Goal: Task Accomplishment & Management: Manage account settings

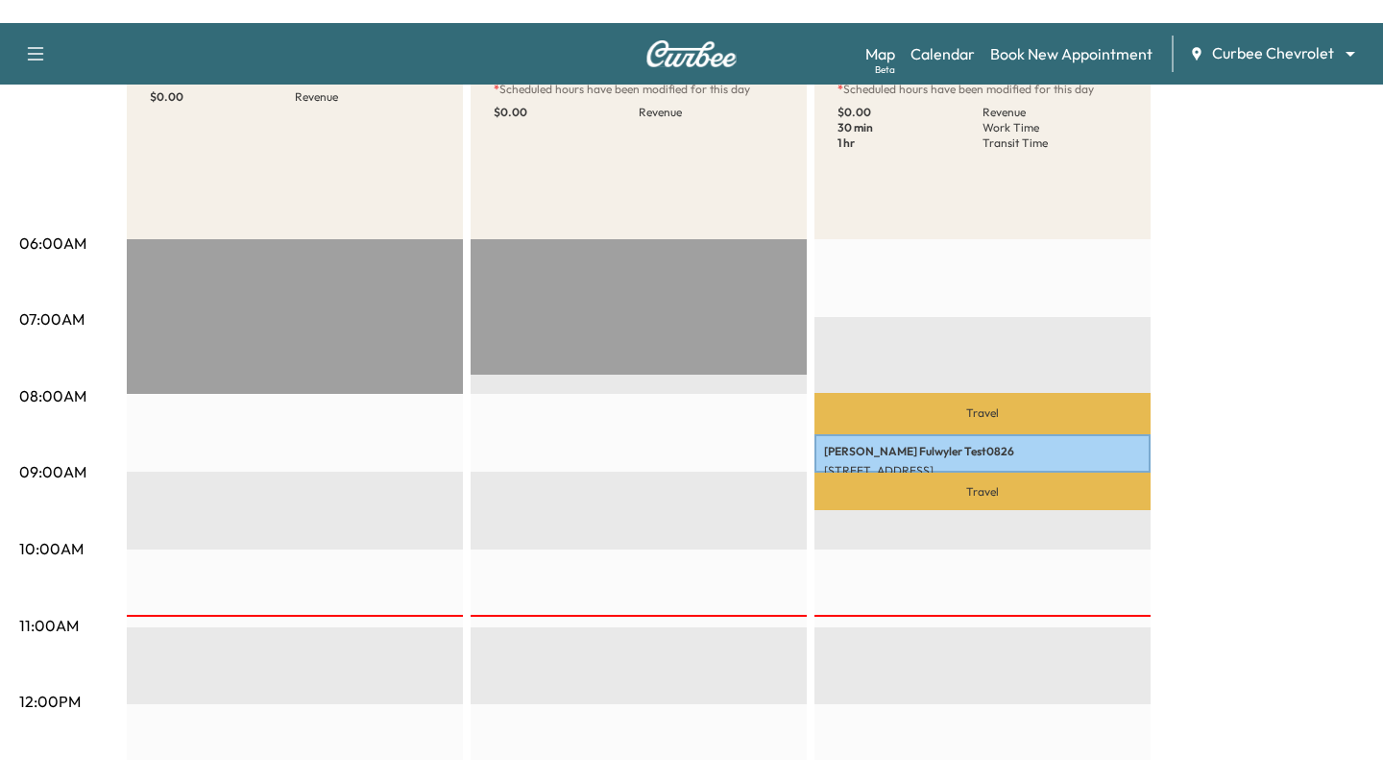
scroll to position [75, 0]
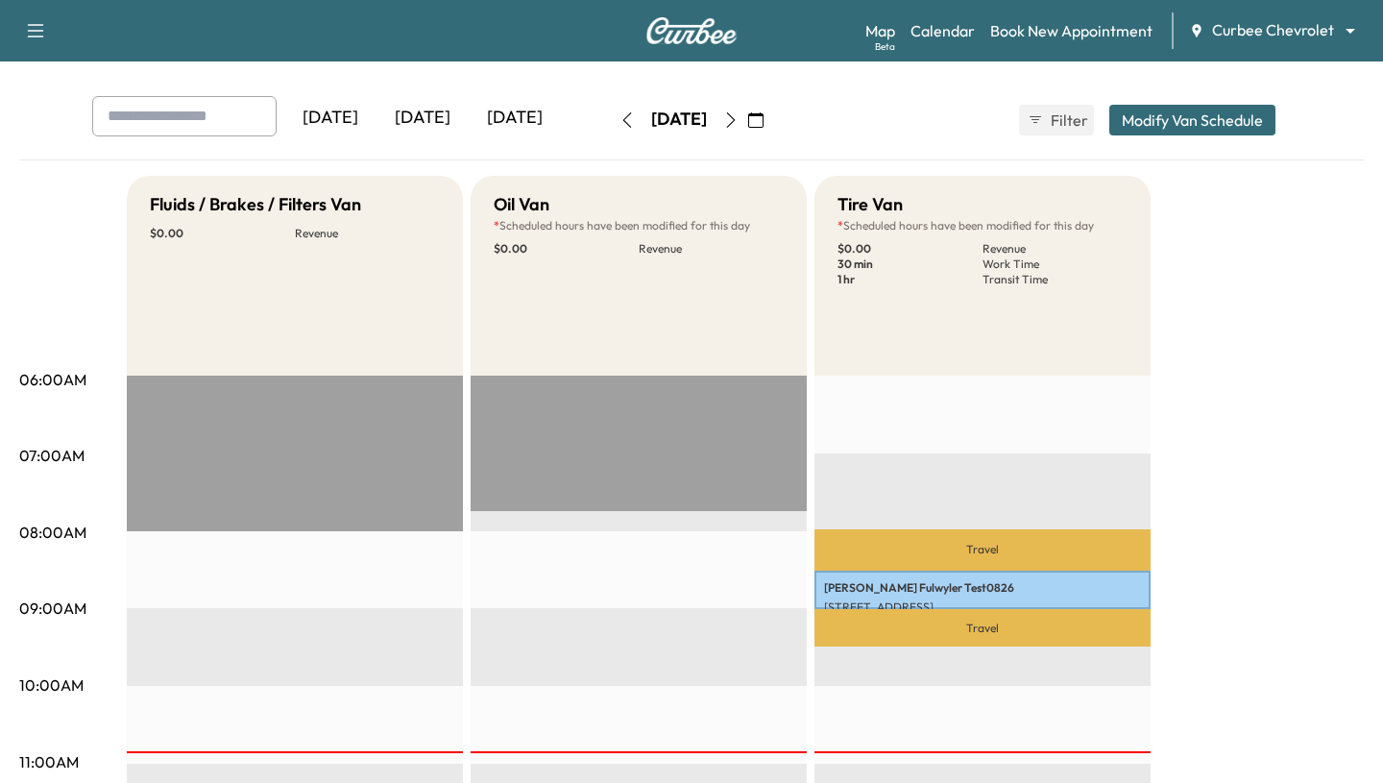
click at [573, 47] on div "Map Beta Calendar Book New Appointment Curbee Chevrolet ******** ​" at bounding box center [1117, 30] width 502 height 37
click at [573, 37] on body "Support Log Out Map Beta Calendar Book New Appointment Curbee Chevrolet *******…" at bounding box center [691, 316] width 1383 height 783
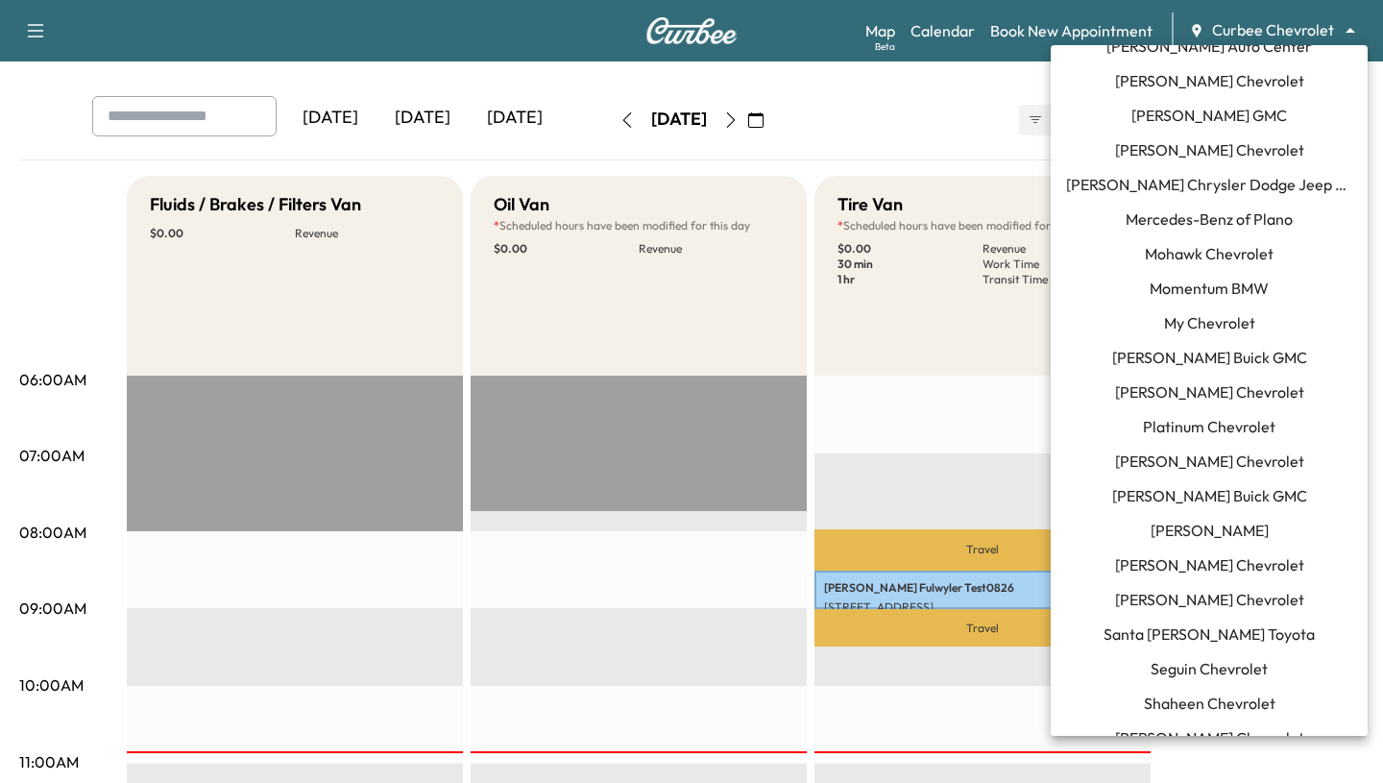
scroll to position [1503, 0]
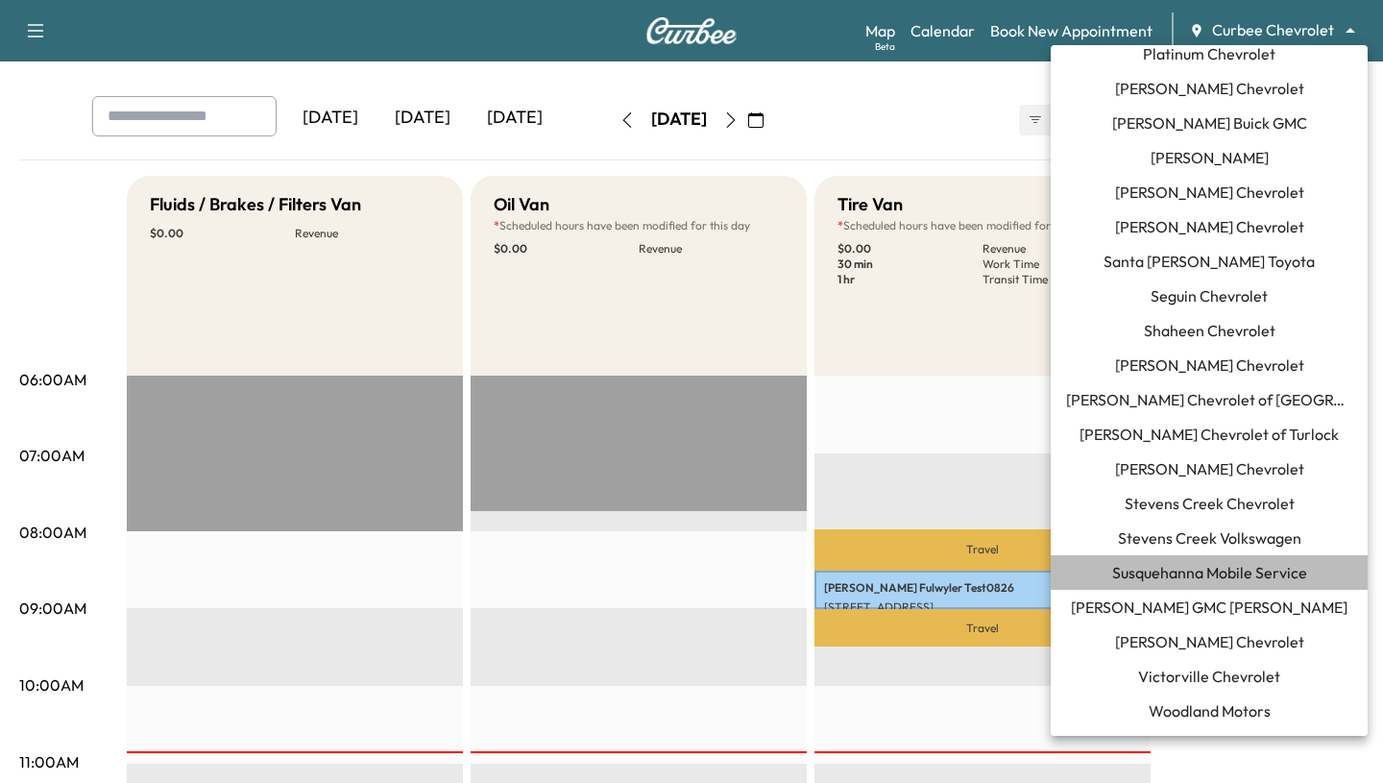
click at [573, 561] on span "Susquehanna Mobile Service" at bounding box center [1209, 572] width 195 height 23
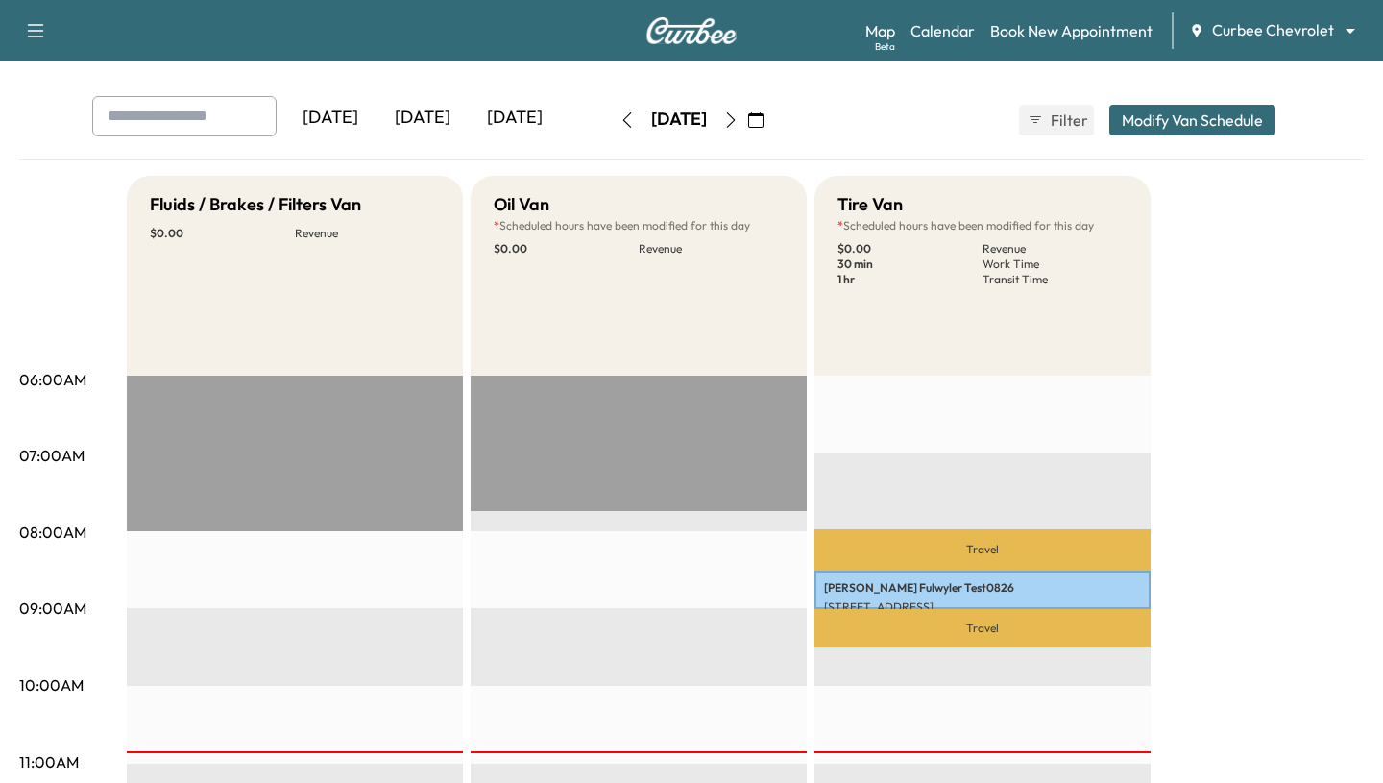
scroll to position [0, 0]
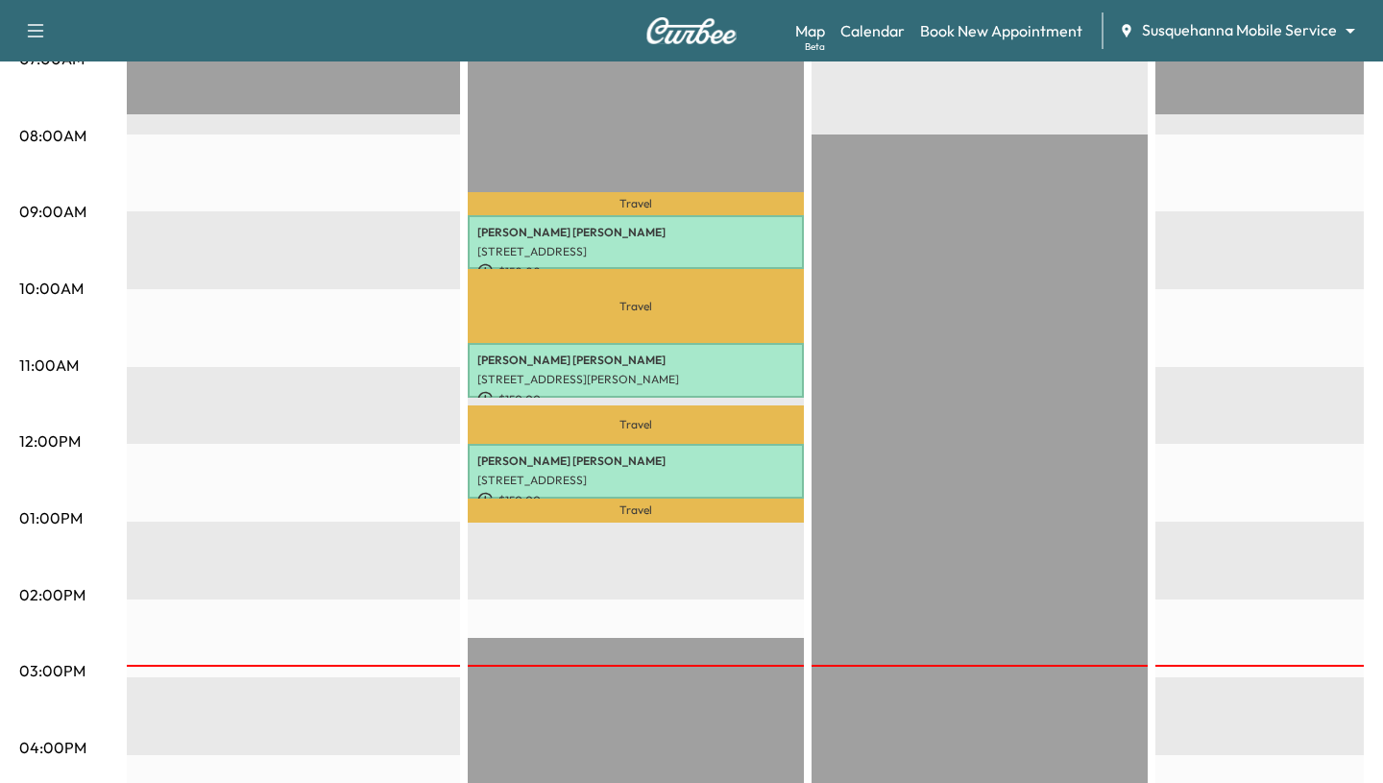
scroll to position [476, 0]
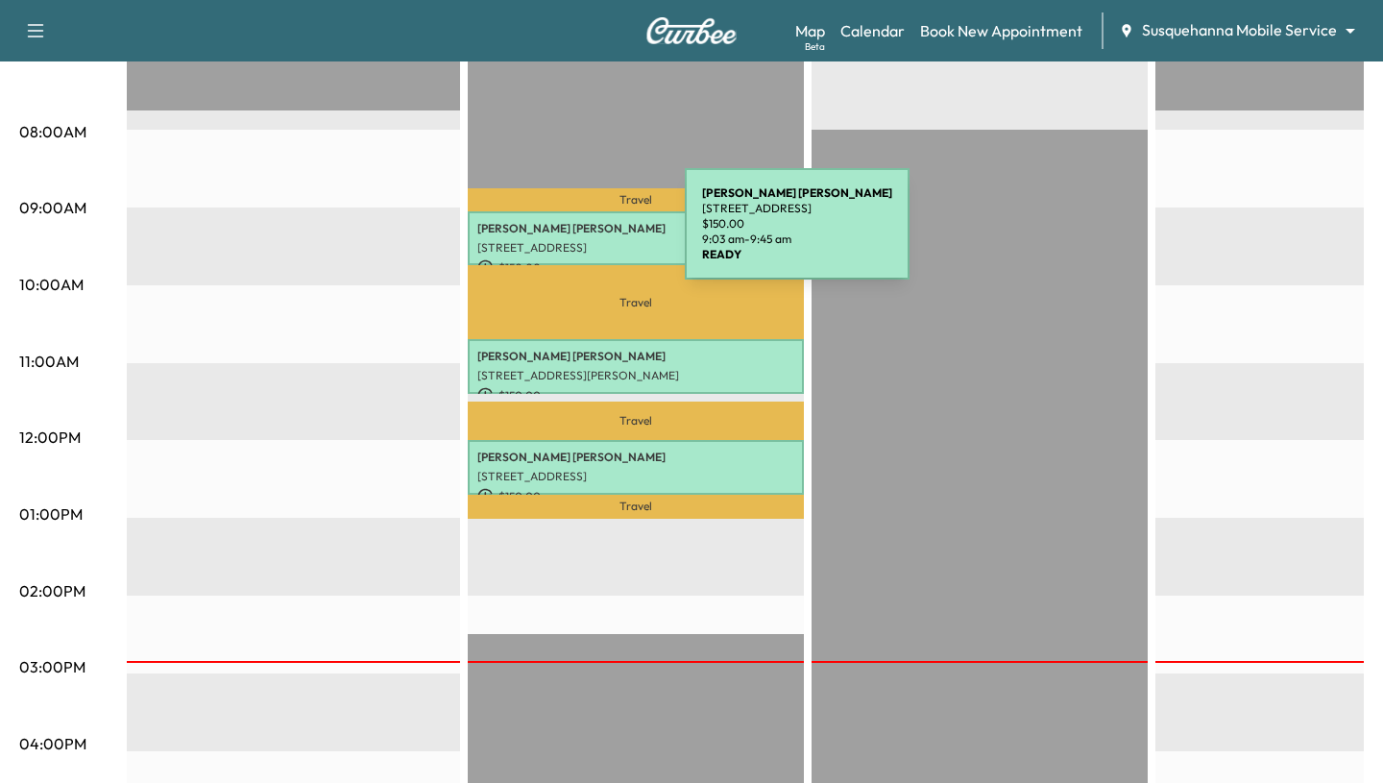
click at [541, 235] on p "[PERSON_NAME]" at bounding box center [635, 228] width 317 height 15
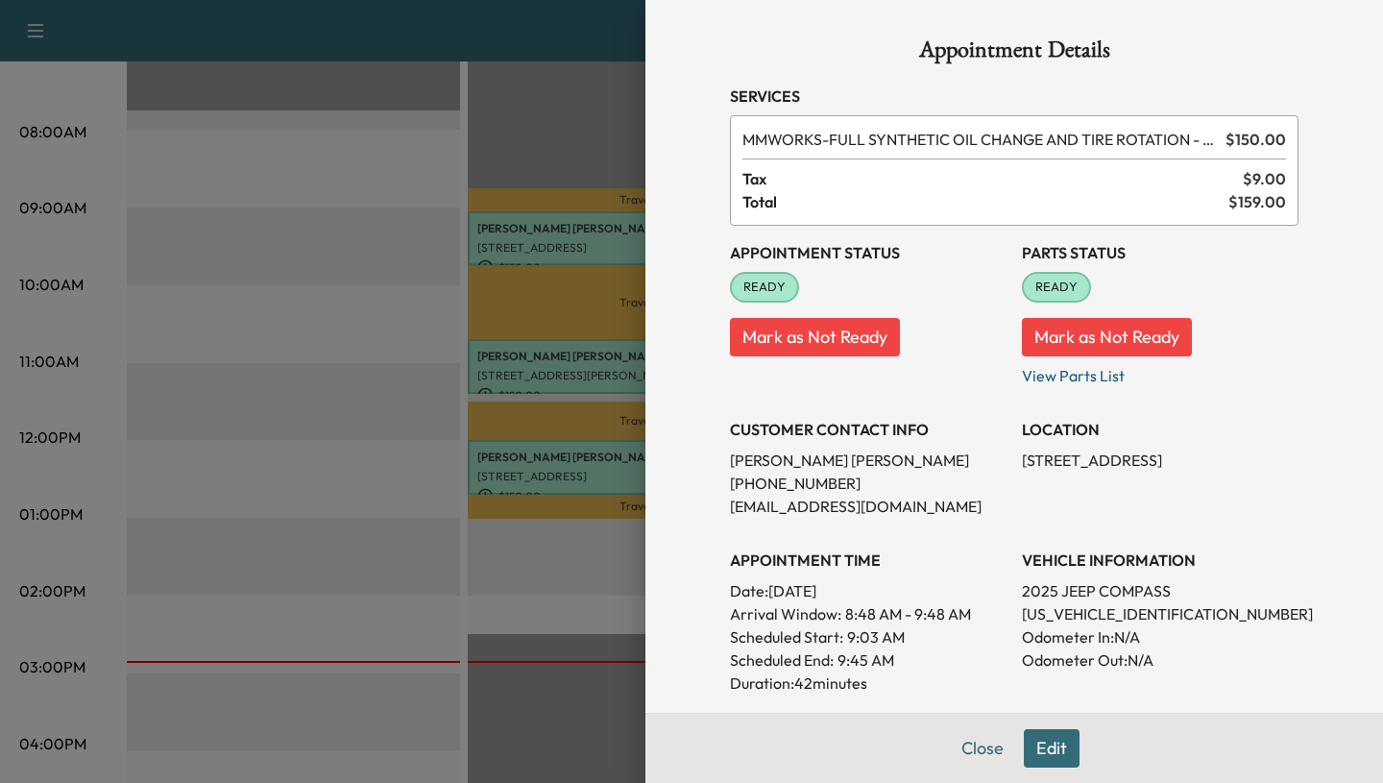
click at [511, 372] on div at bounding box center [691, 391] width 1383 height 783
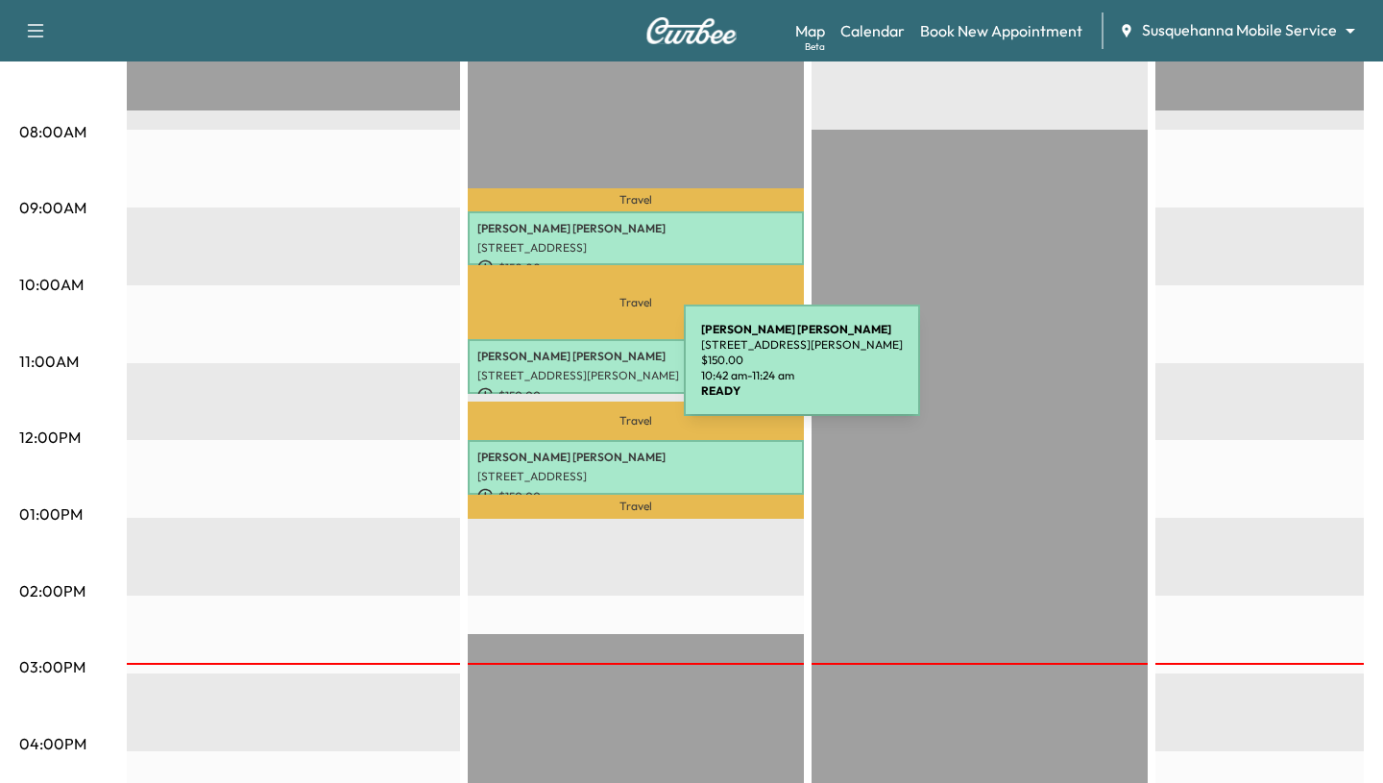
click at [540, 372] on p "[STREET_ADDRESS][PERSON_NAME]" at bounding box center [635, 375] width 317 height 15
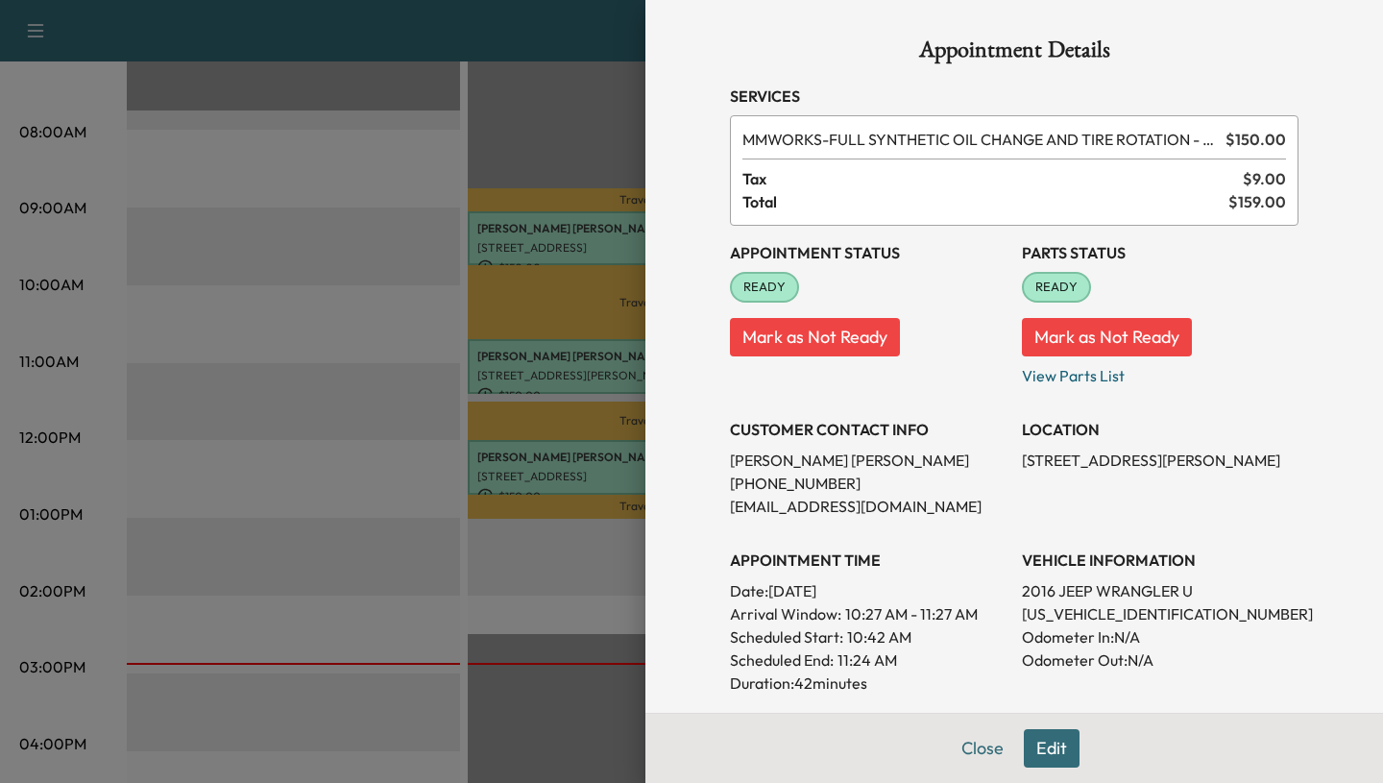
click at [310, 478] on div at bounding box center [691, 391] width 1383 height 783
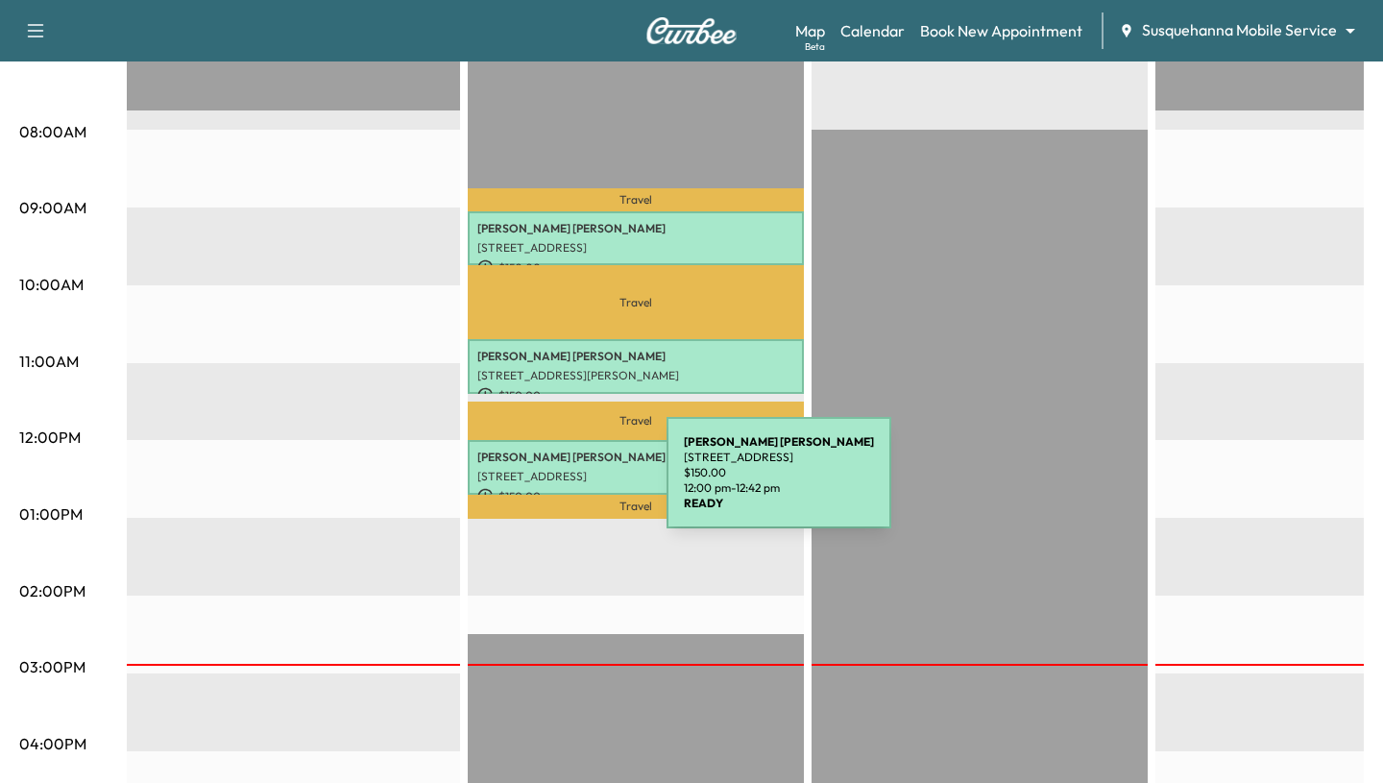
click at [523, 484] on div "[PERSON_NAME][GEOGRAPHIC_DATA][STREET_ADDRESS][GEOGRAPHIC_DATA] $ 150.00 12:00 …" at bounding box center [636, 467] width 336 height 55
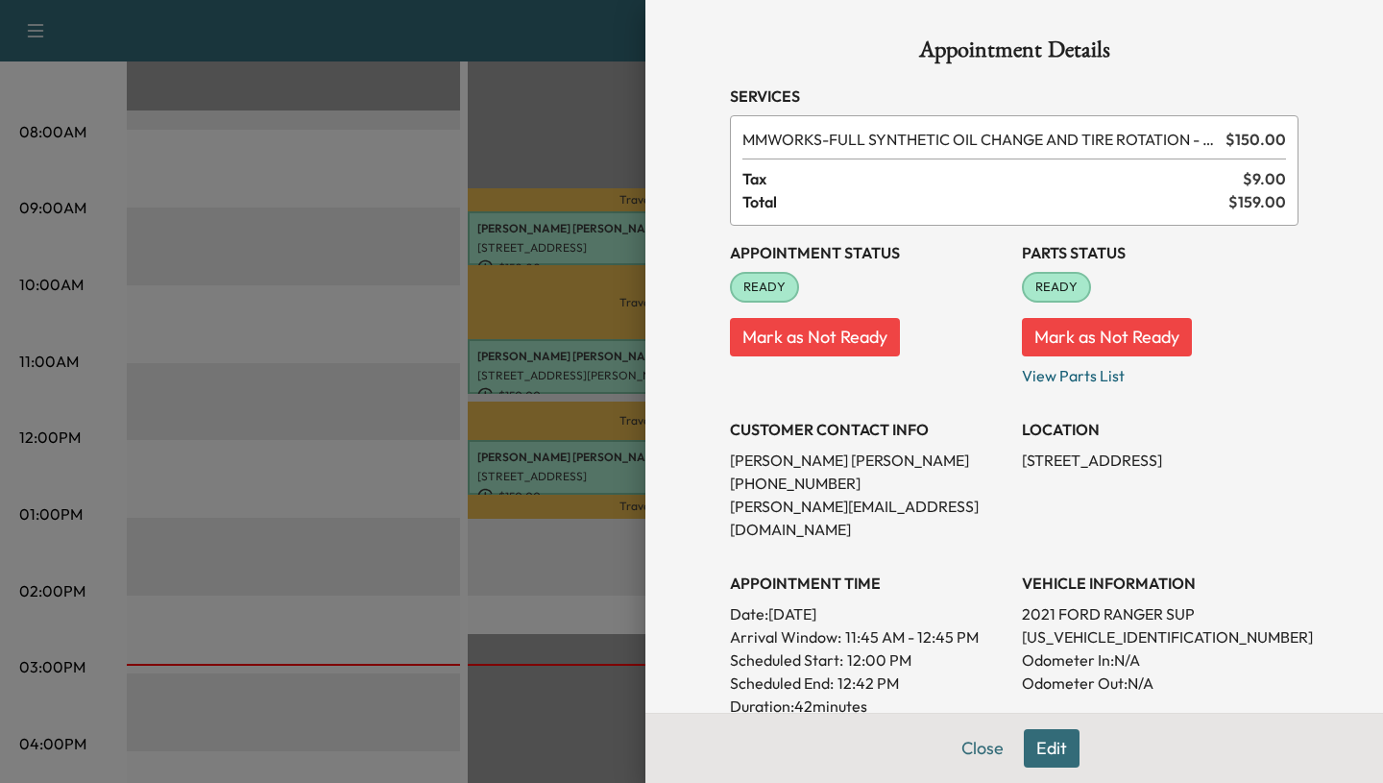
scroll to position [401, 0]
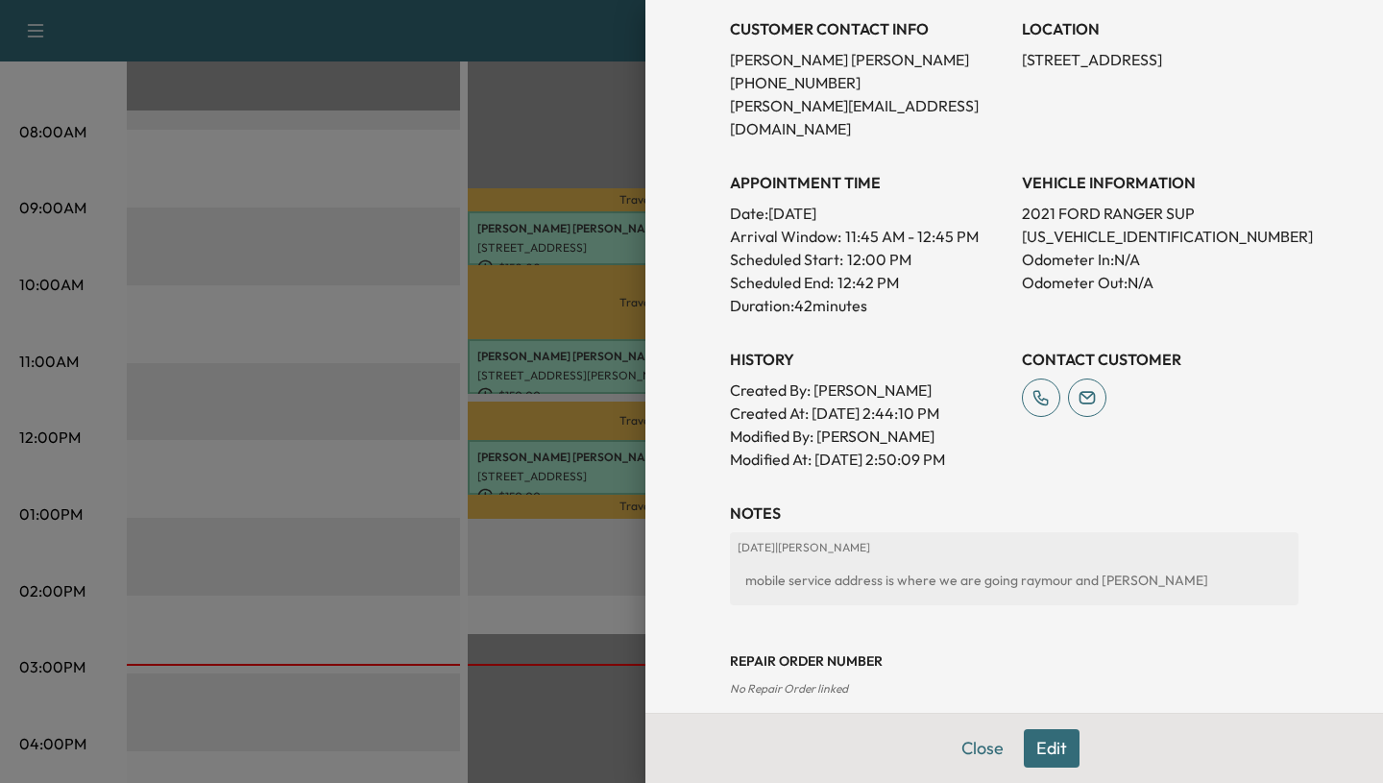
click at [228, 478] on div at bounding box center [691, 391] width 1383 height 783
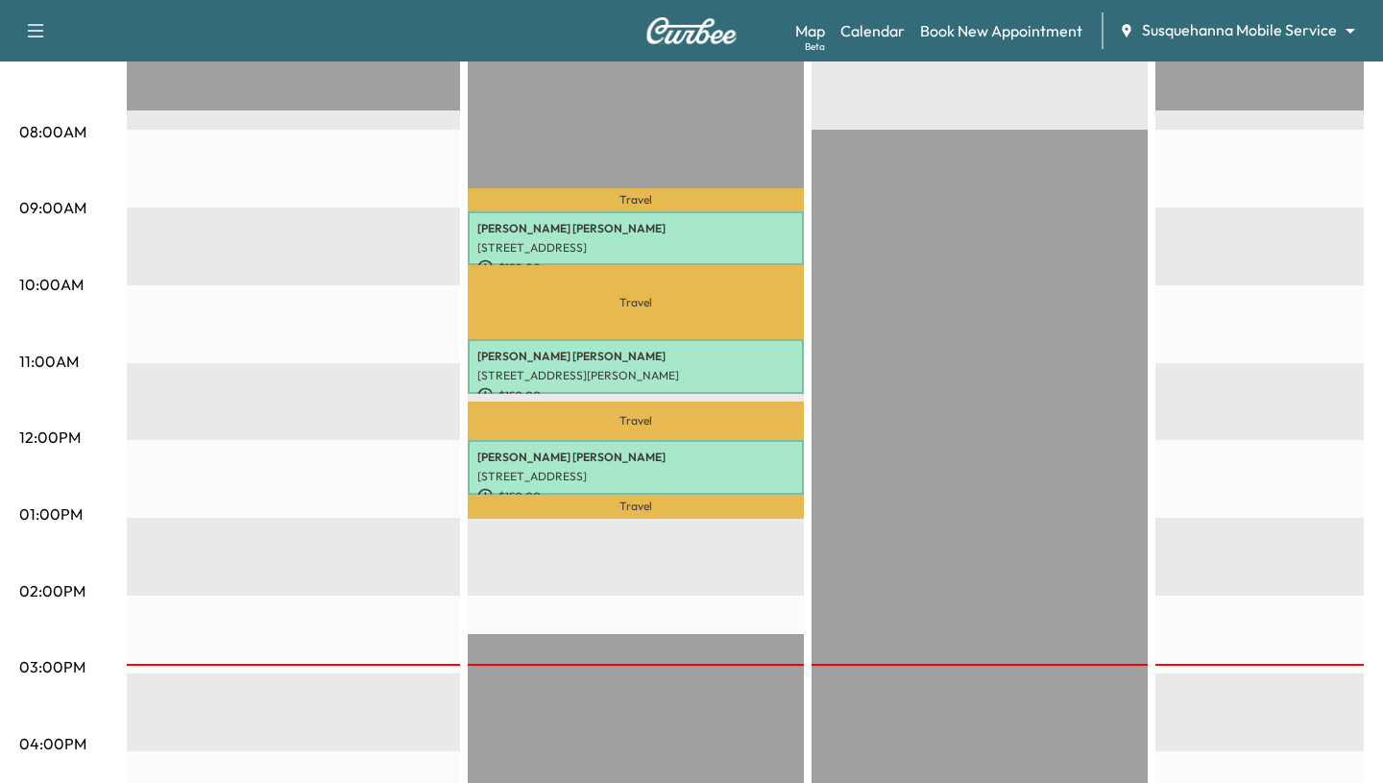
click at [492, 369] on p "[STREET_ADDRESS][PERSON_NAME]" at bounding box center [635, 375] width 317 height 15
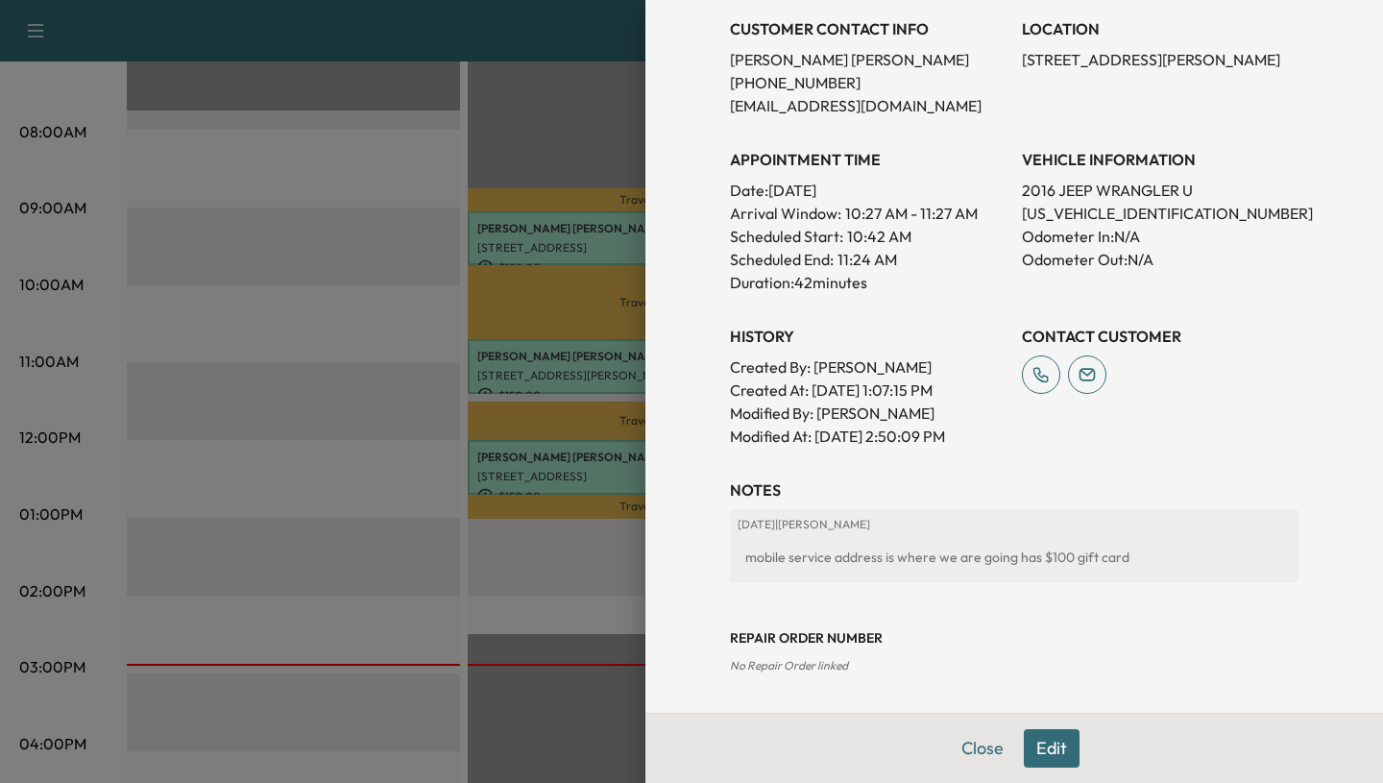
click at [305, 283] on div at bounding box center [691, 391] width 1383 height 783
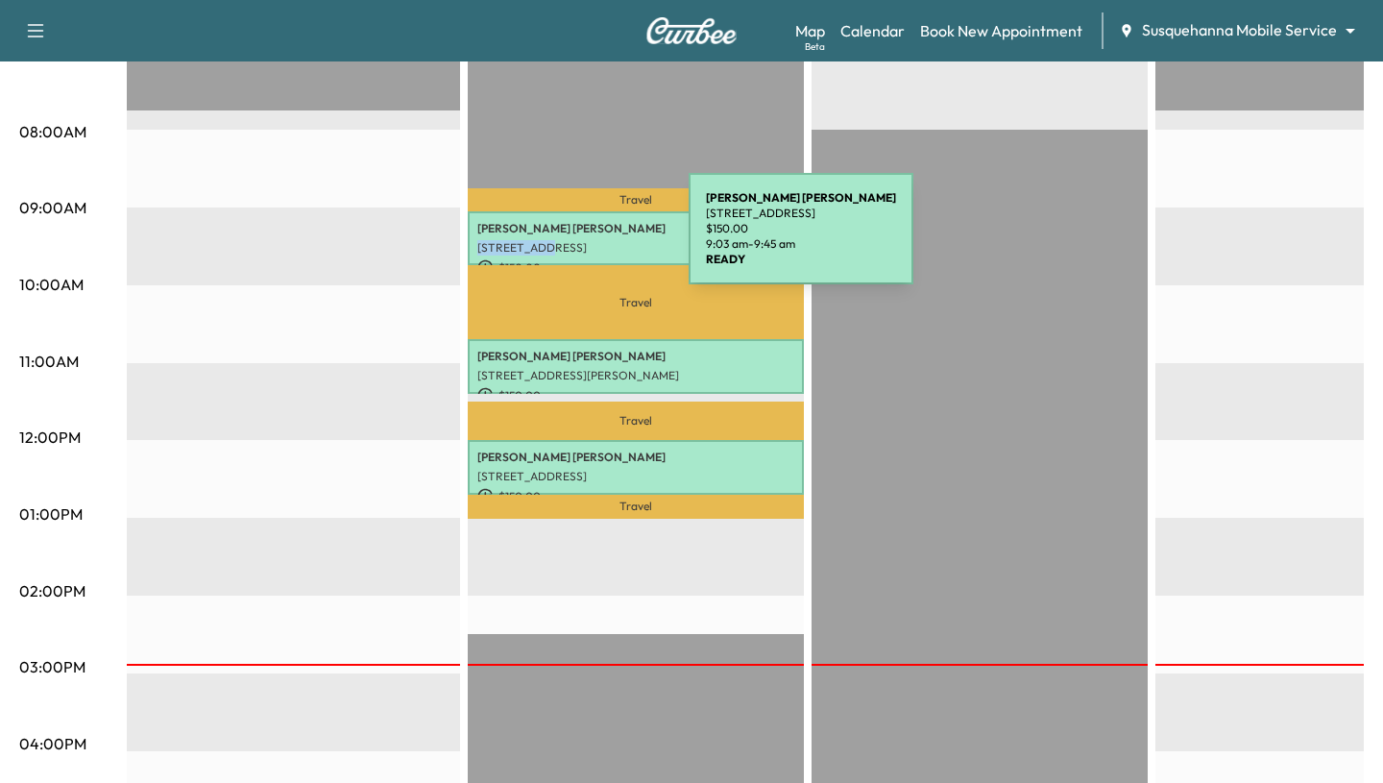
click at [545, 240] on div "[PERSON_NAME] [STREET_ADDRESS] $ 150.00 9:03 am - 9:45 am" at bounding box center [636, 238] width 336 height 55
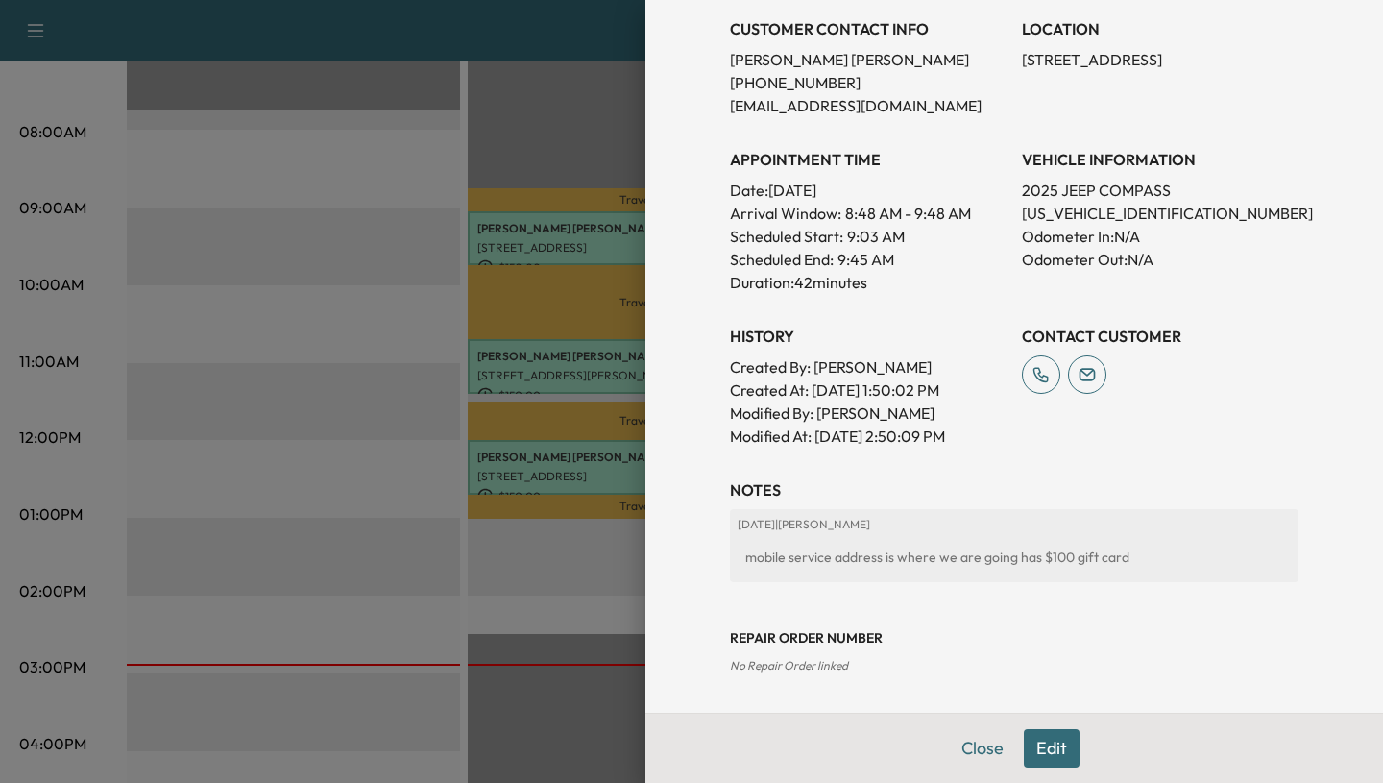
click at [276, 405] on div at bounding box center [691, 391] width 1383 height 783
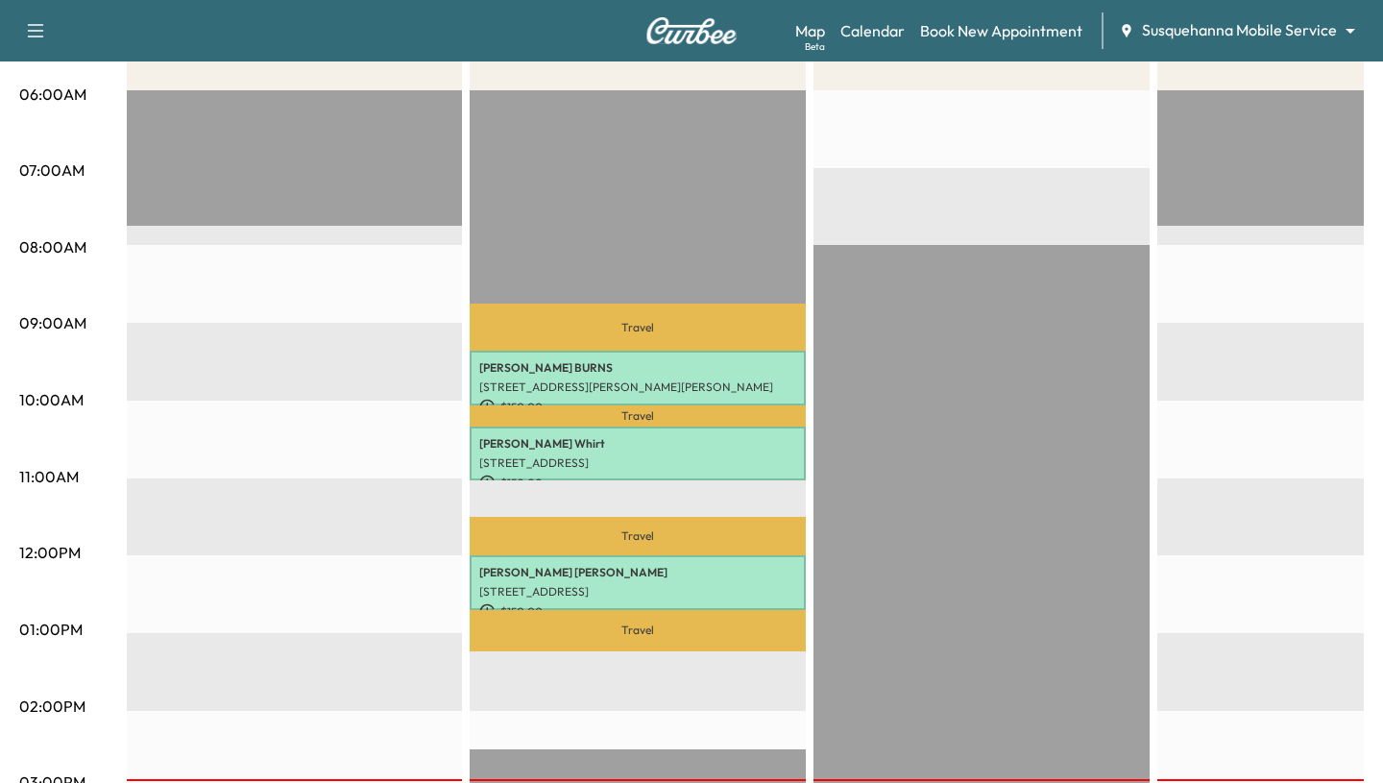
scroll to position [370, 0]
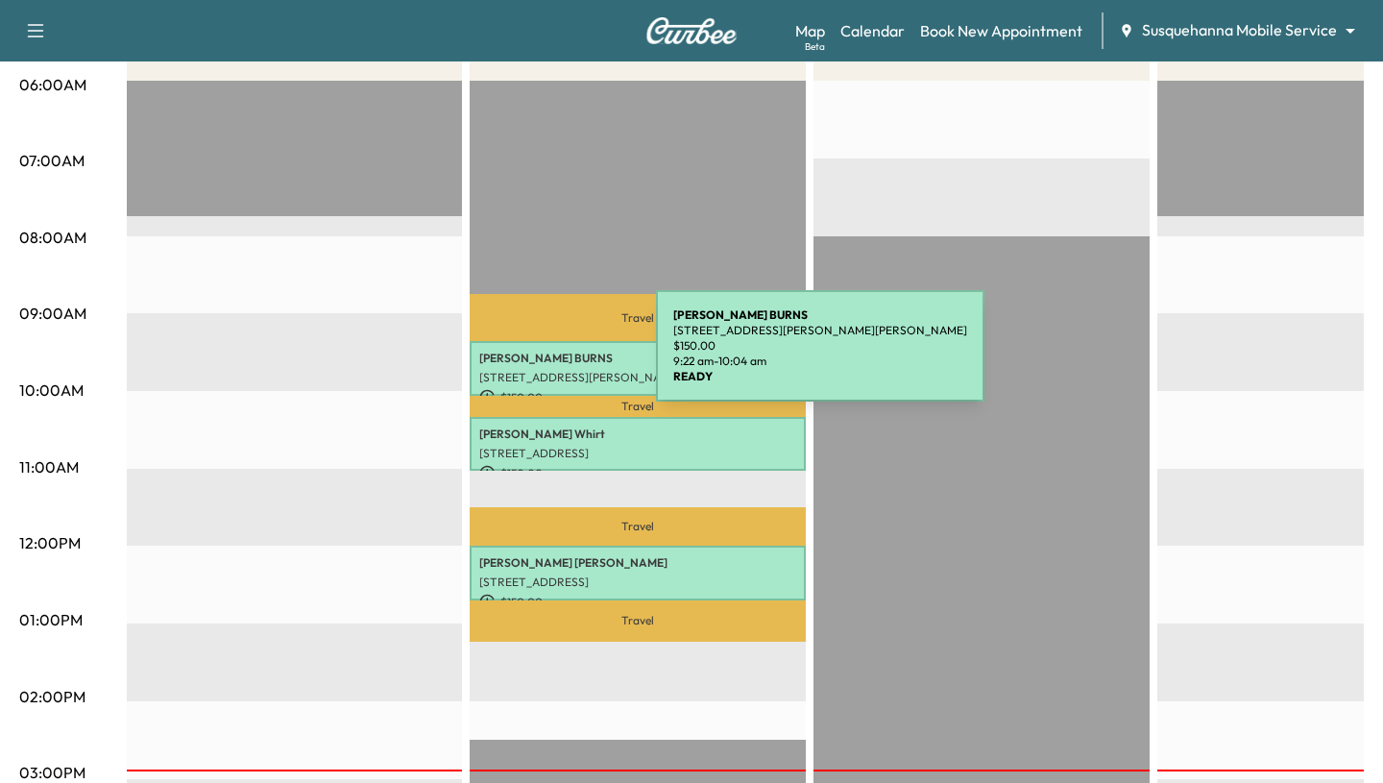
click at [512, 357] on p "[PERSON_NAME]" at bounding box center [637, 358] width 317 height 15
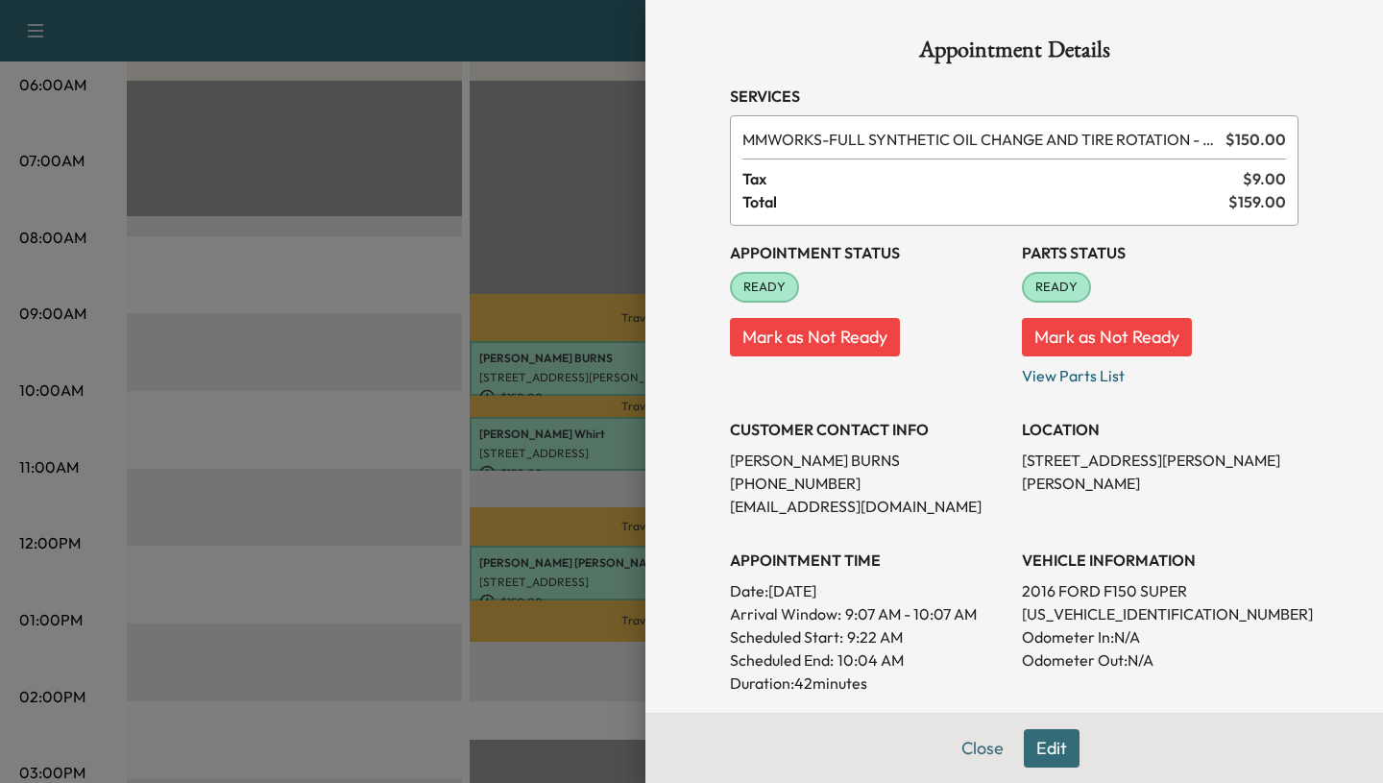
click at [265, 509] on div at bounding box center [691, 391] width 1383 height 783
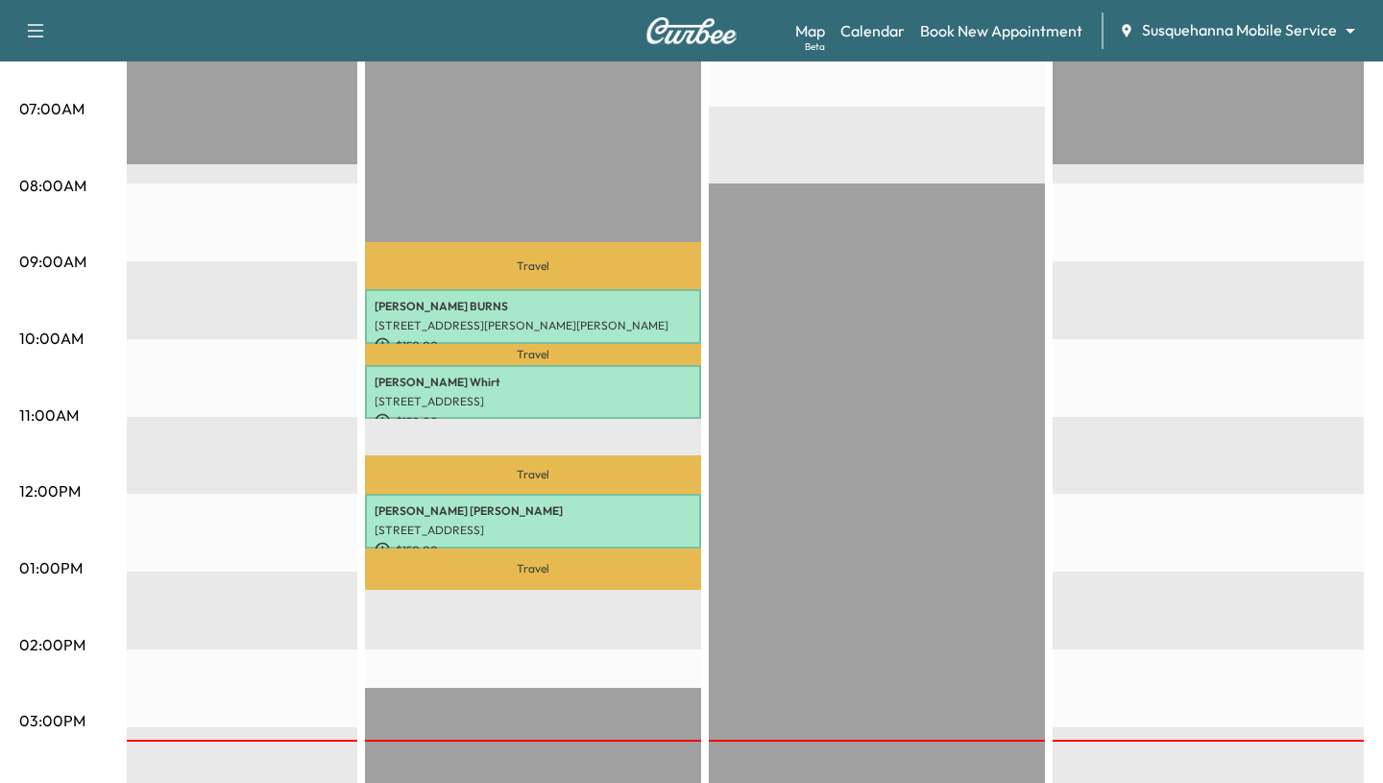
scroll to position [0, 0]
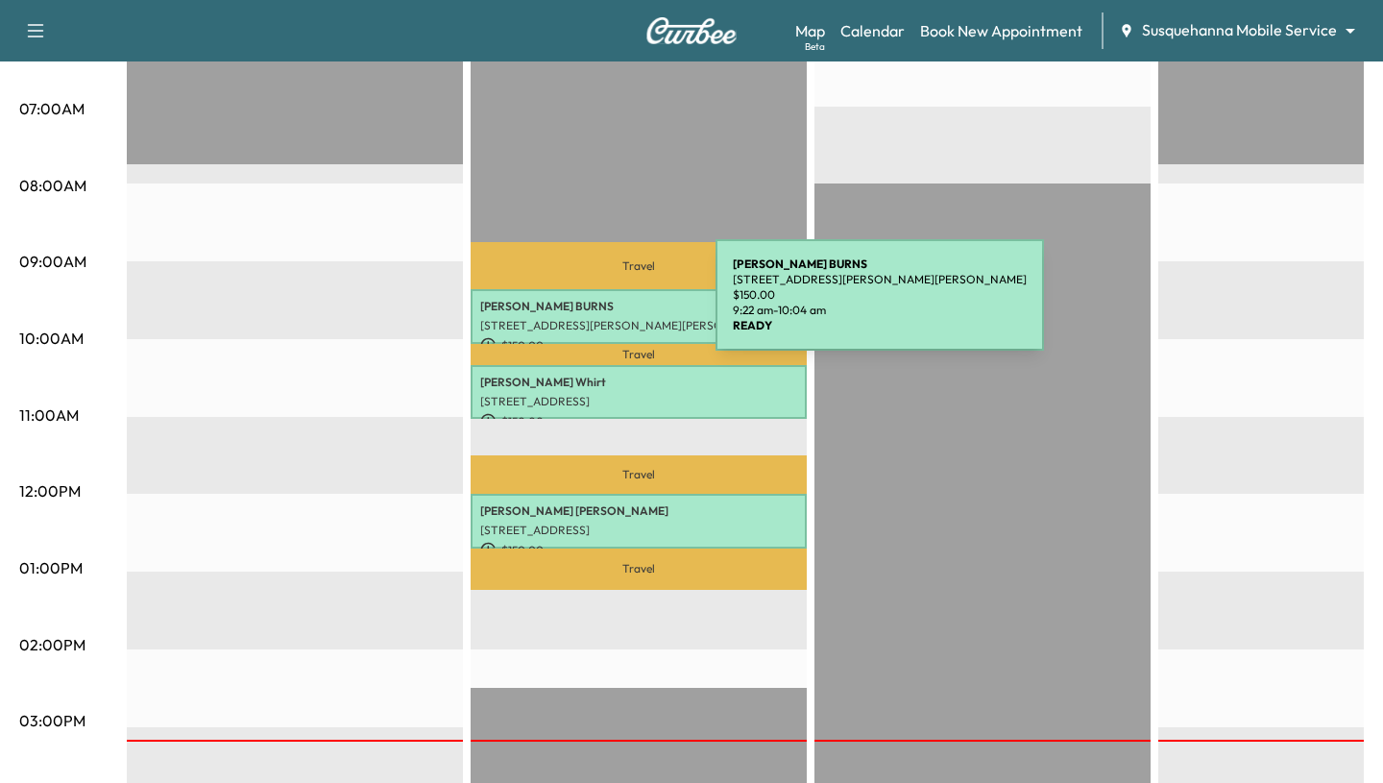
click at [572, 306] on p "[PERSON_NAME]" at bounding box center [638, 306] width 317 height 15
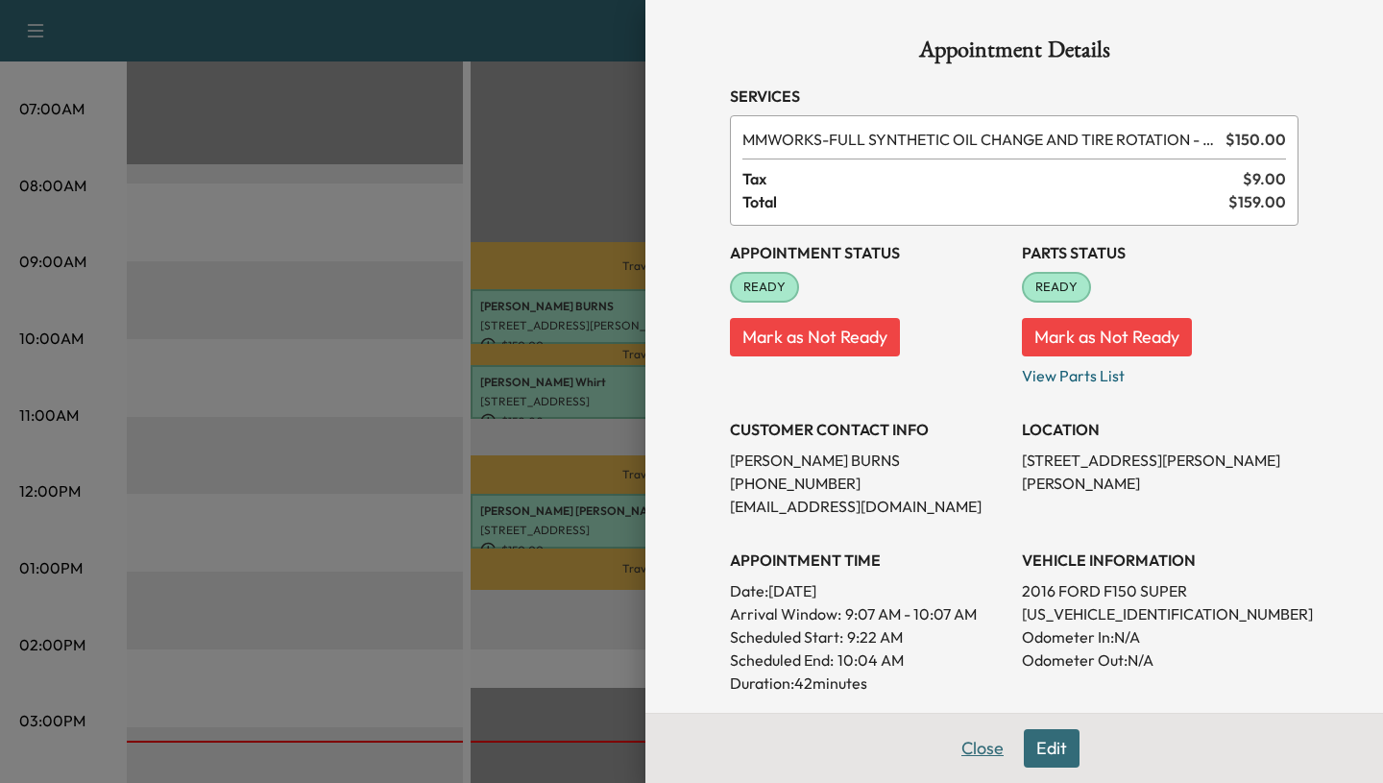
click at [573, 749] on button "Close" at bounding box center [982, 748] width 67 height 38
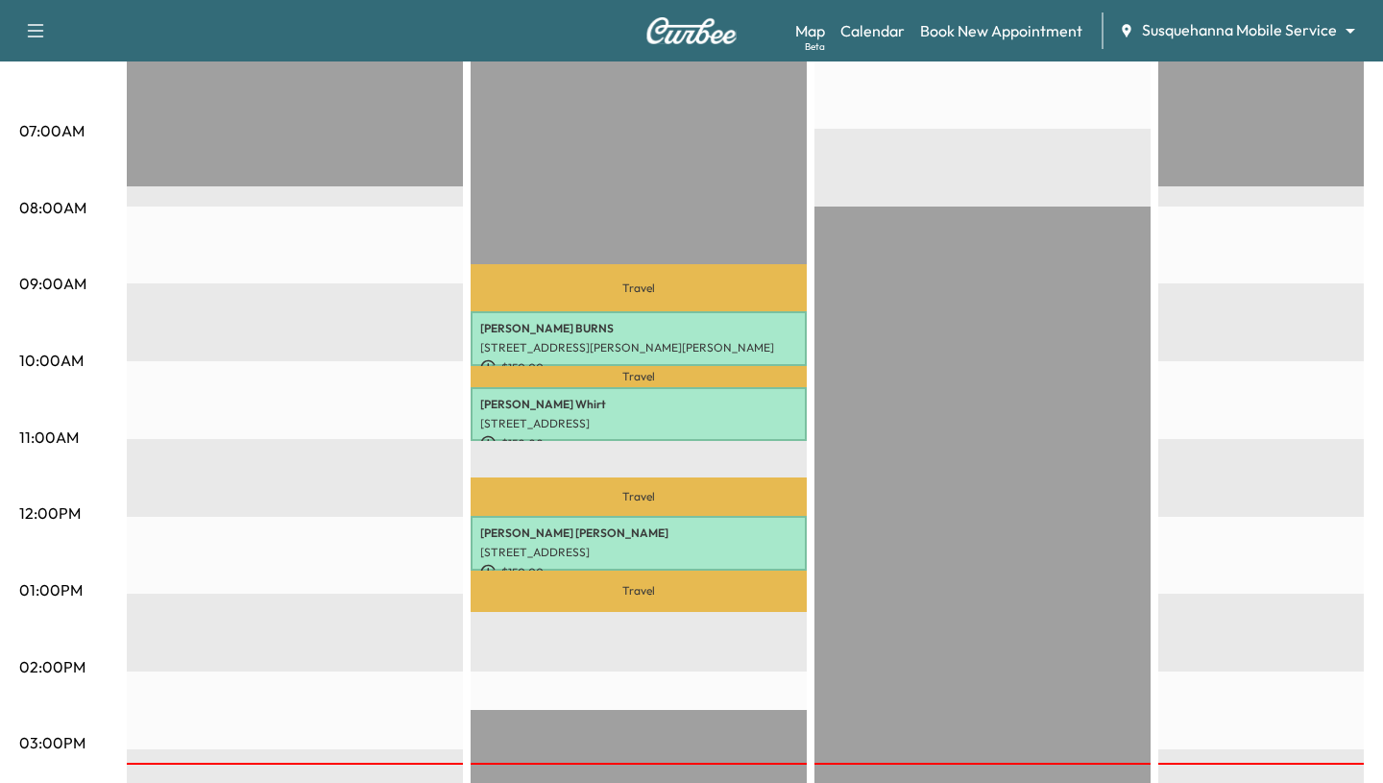
click at [573, 10] on div "Support Log Out Map Beta Calendar Book New Appointment Susquehanna Mobile Servi…" at bounding box center [691, 30] width 1383 height 61
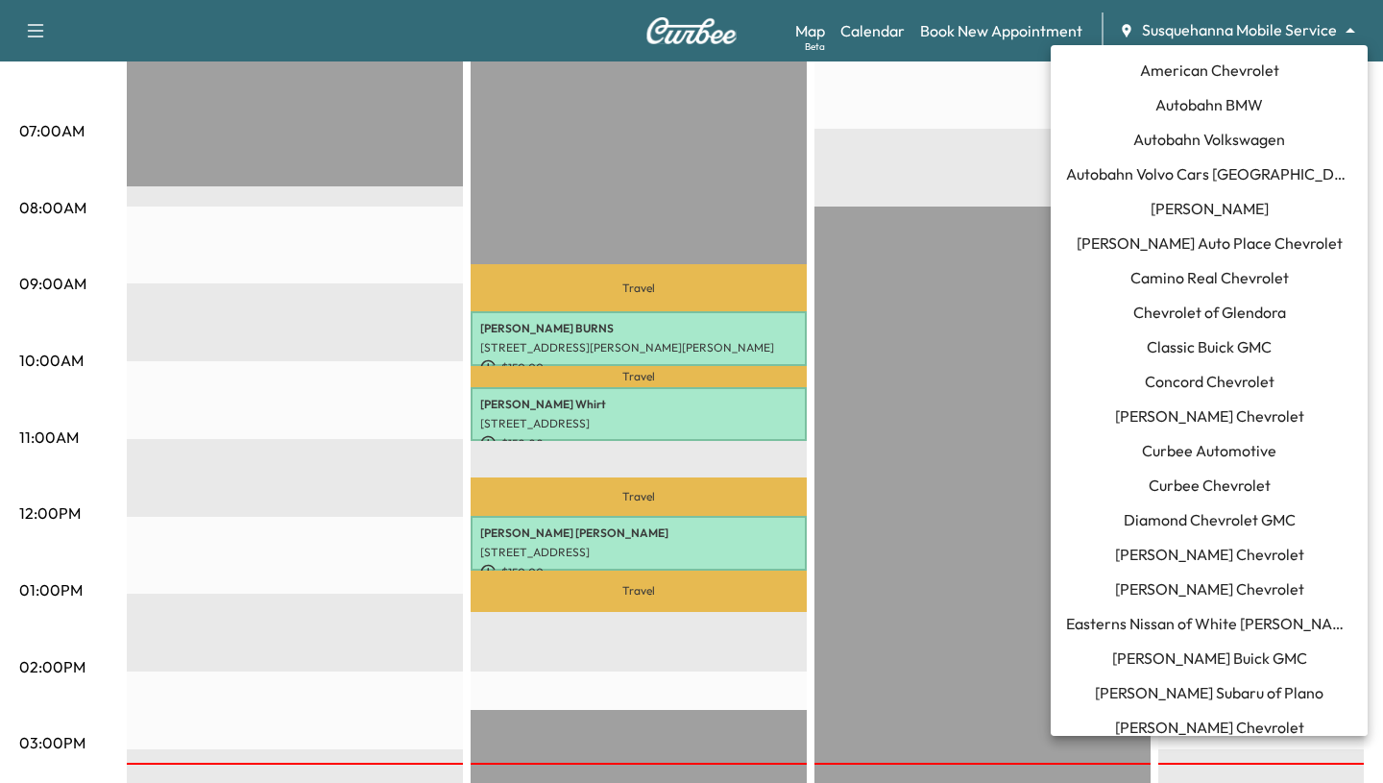
click at [573, 481] on span "Curbee Chevrolet" at bounding box center [1210, 485] width 122 height 23
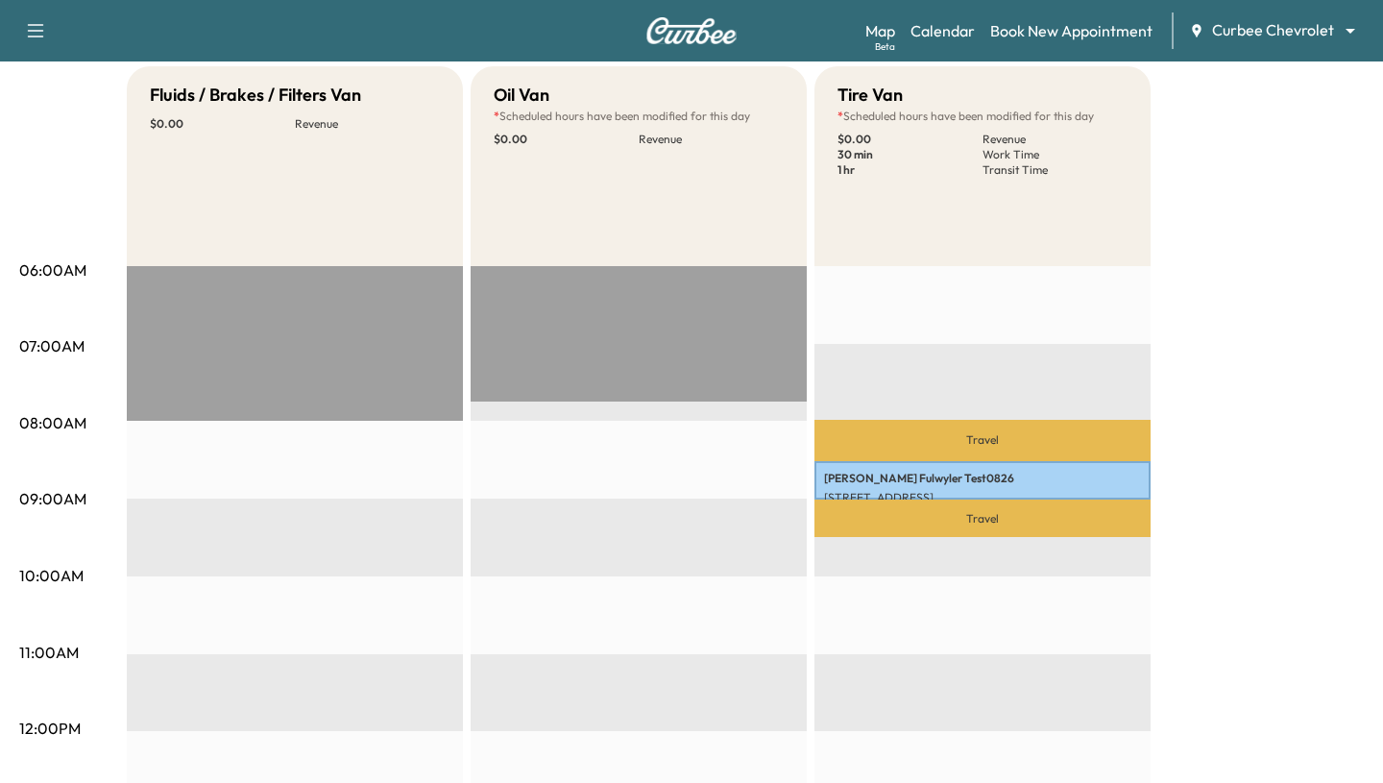
scroll to position [99, 0]
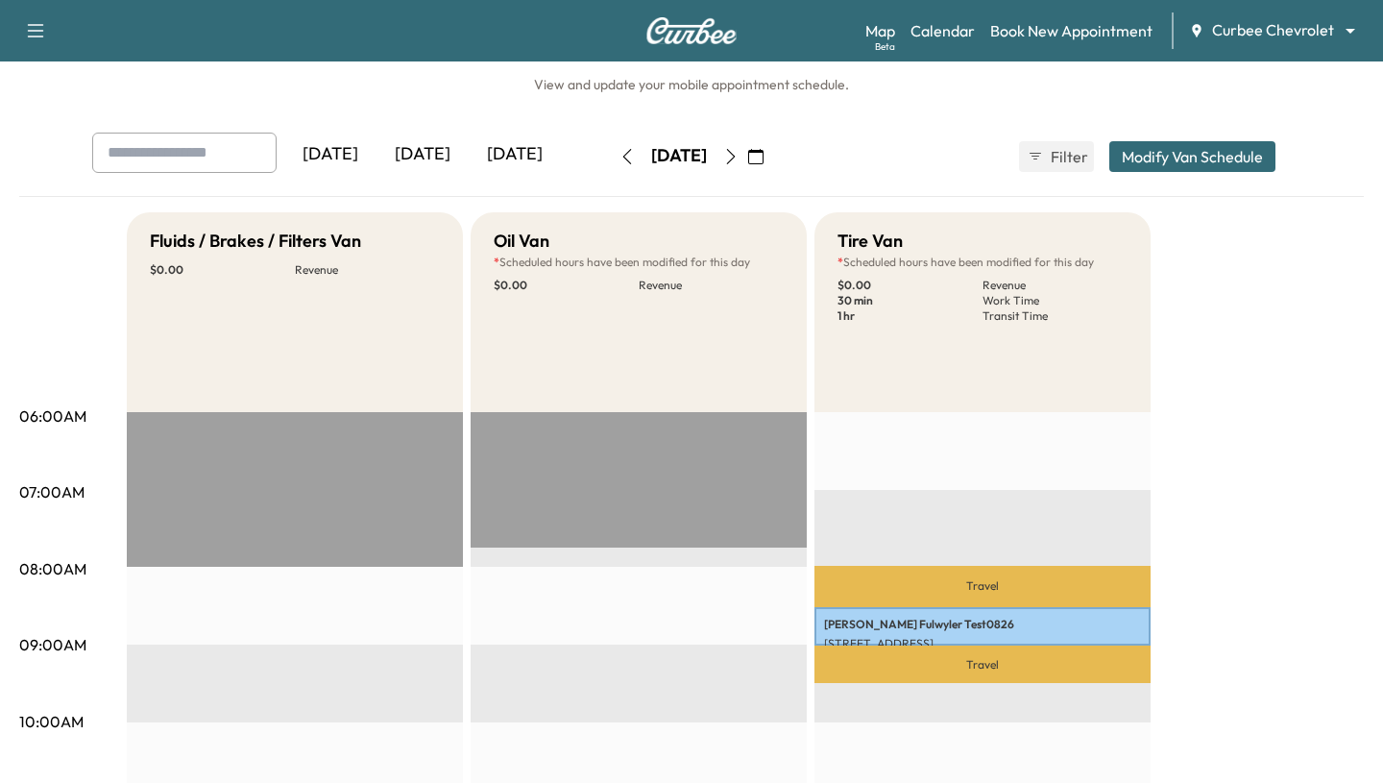
scroll to position [34, 0]
